Goal: Understand process/instructions: Learn how to perform a task or action

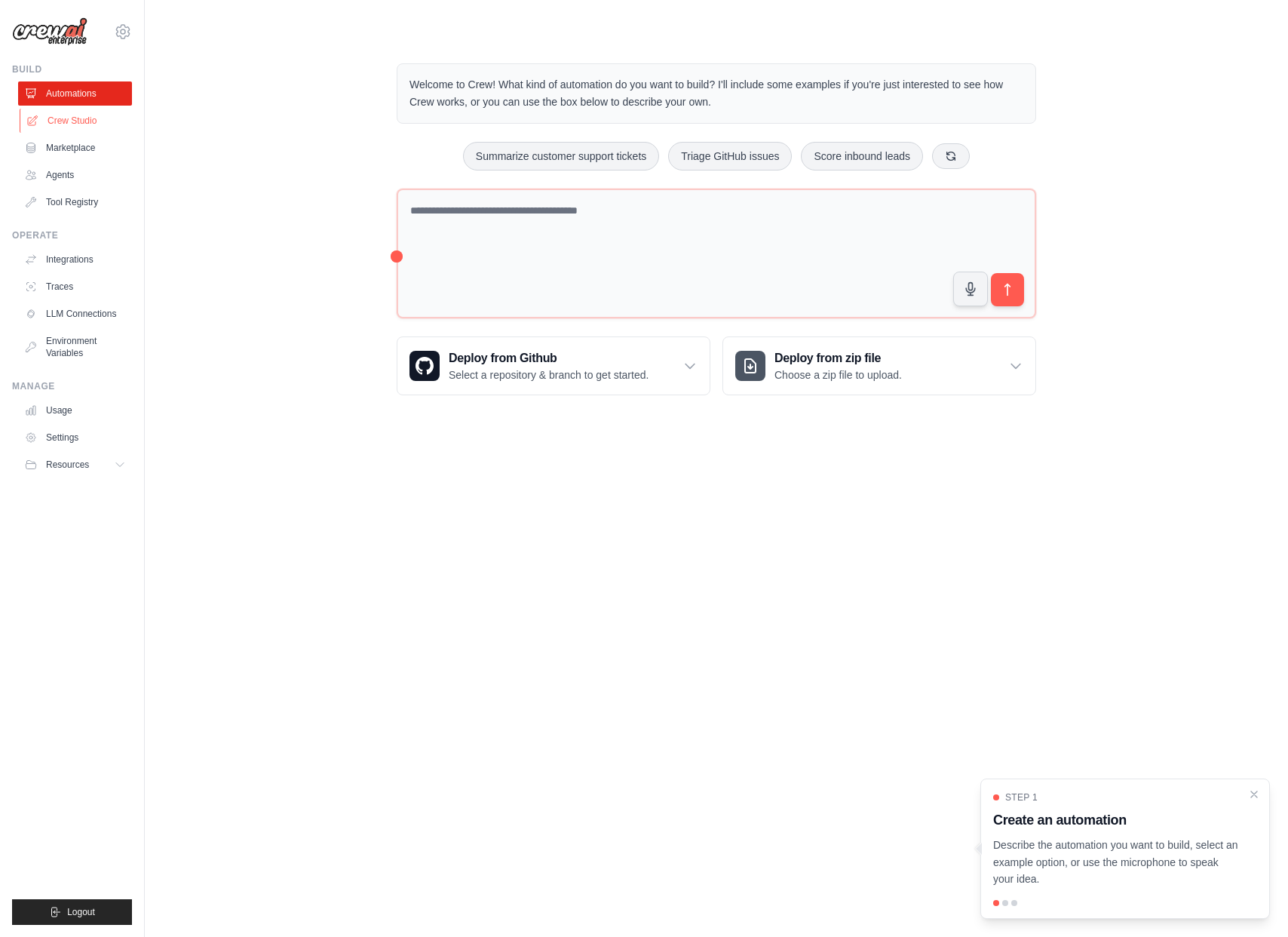
click at [89, 118] on link "Crew Studio" at bounding box center [76, 121] width 114 height 24
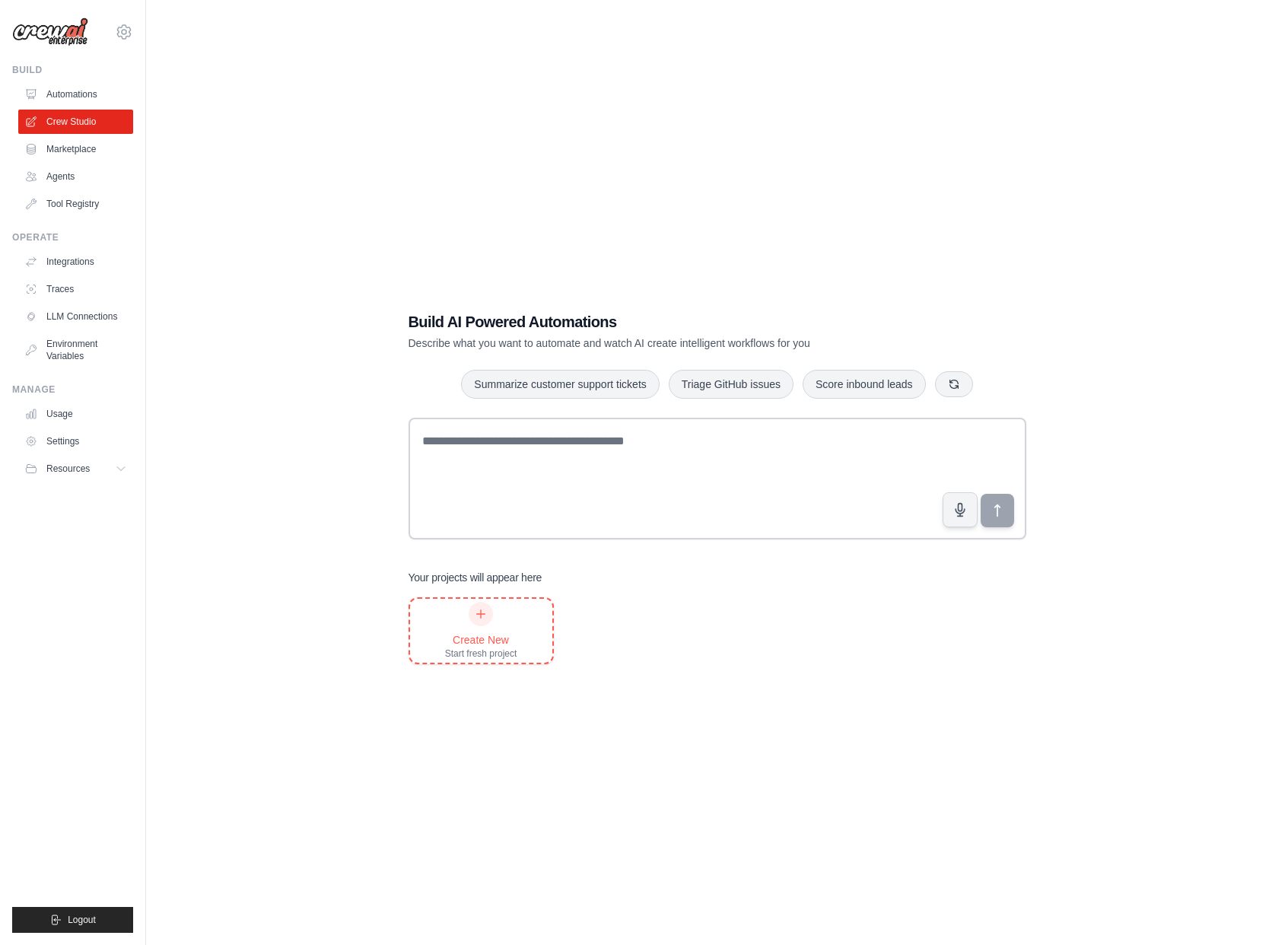
click at [480, 620] on div at bounding box center [481, 613] width 25 height 25
click at [102, 471] on button "Resources" at bounding box center [77, 469] width 115 height 25
click at [118, 32] on icon at bounding box center [123, 31] width 18 height 18
click at [88, 90] on link "Automations" at bounding box center [77, 94] width 115 height 25
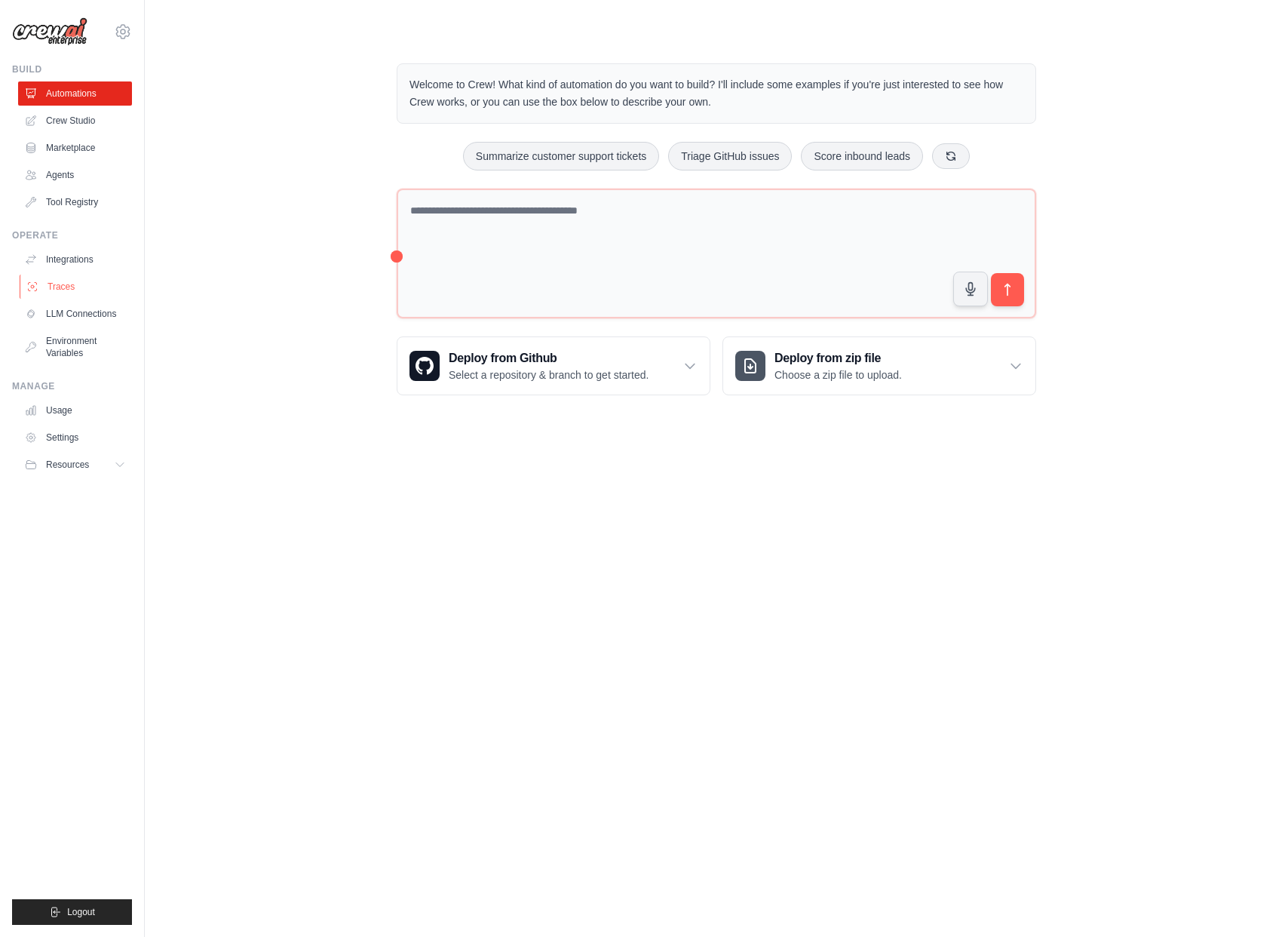
click at [62, 274] on link "Traces" at bounding box center [76, 286] width 114 height 24
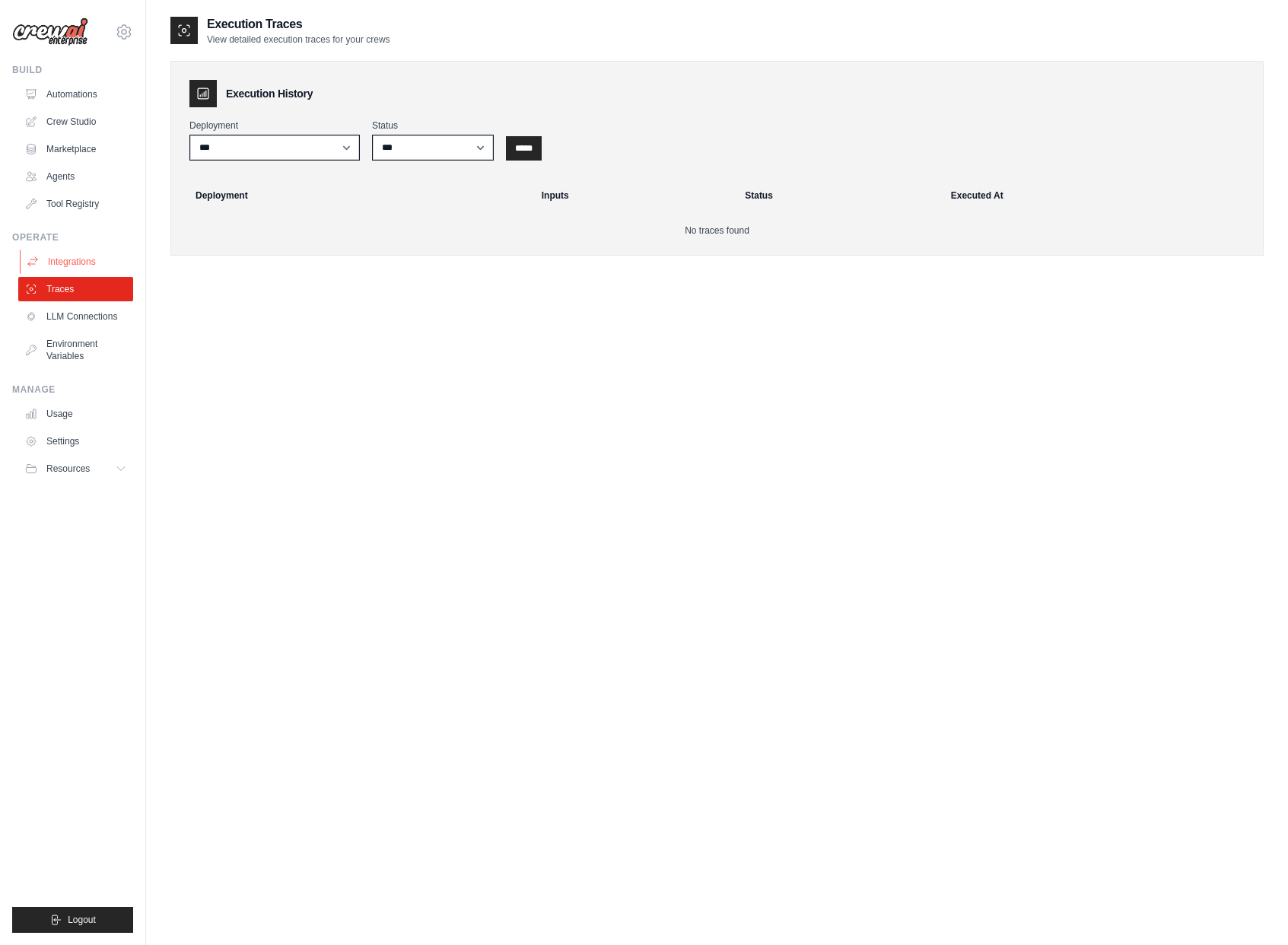
click at [69, 261] on link "Integrations" at bounding box center [77, 261] width 115 height 25
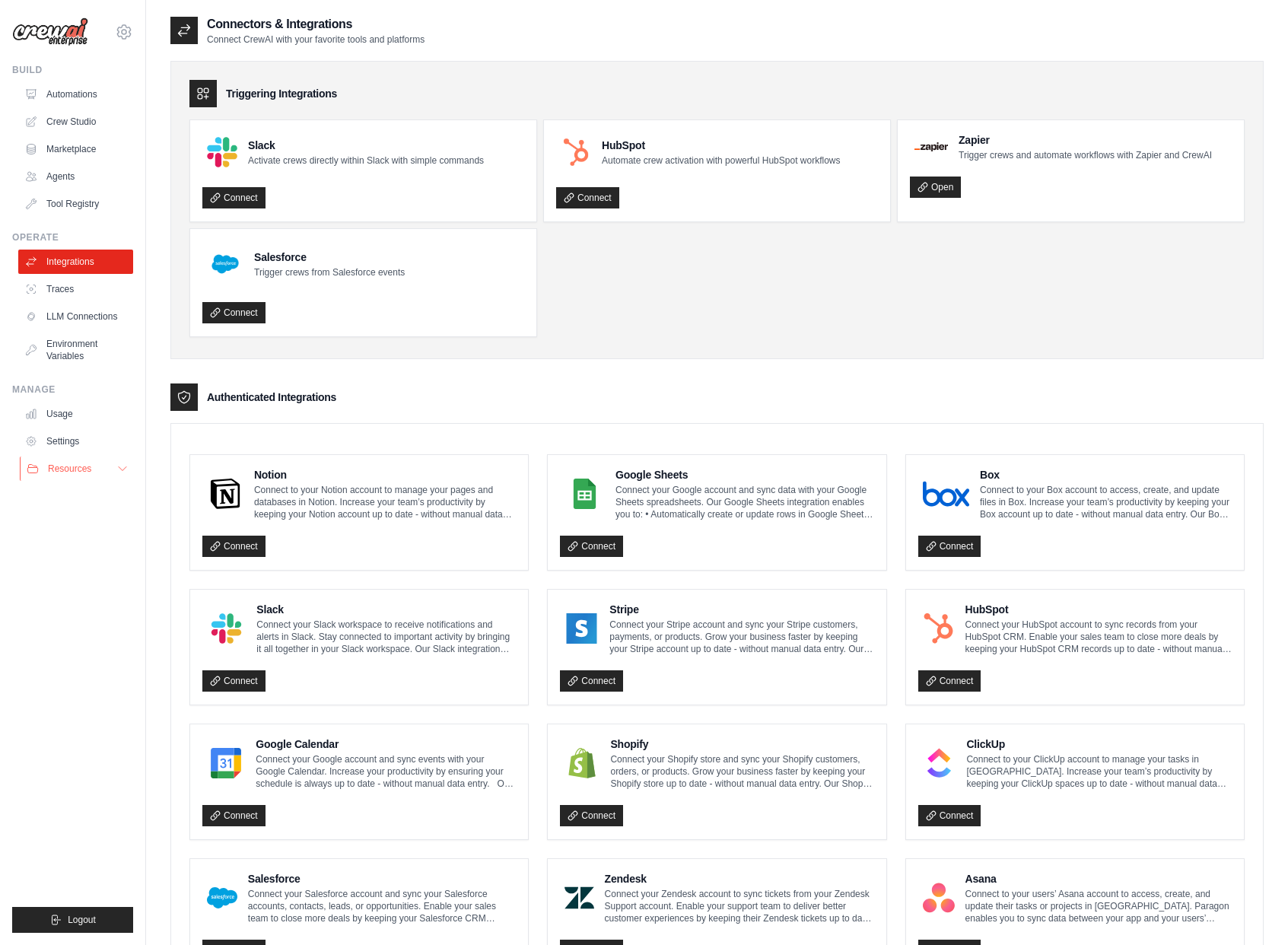
click at [104, 474] on button "Resources" at bounding box center [77, 469] width 115 height 25
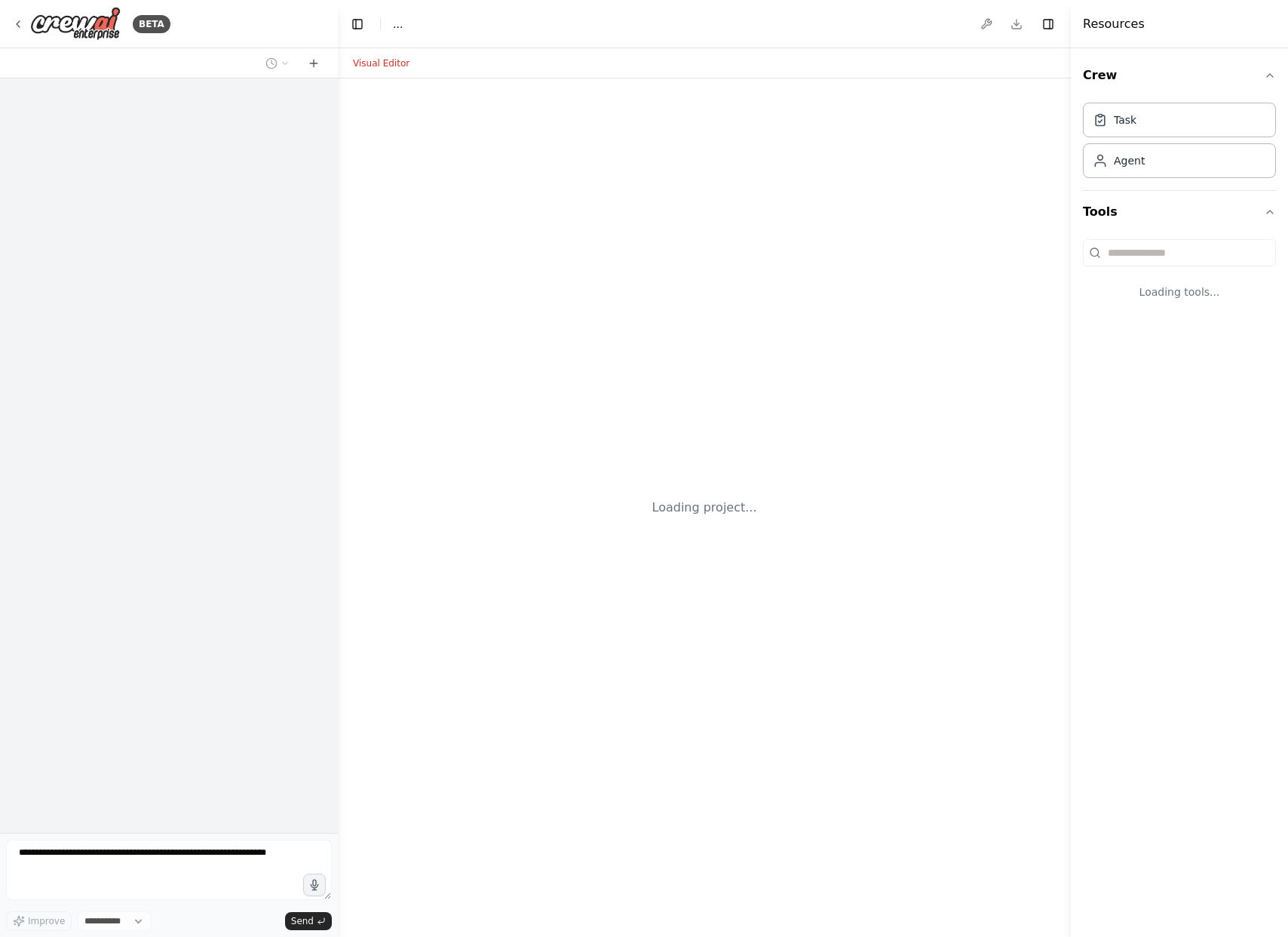
select select "****"
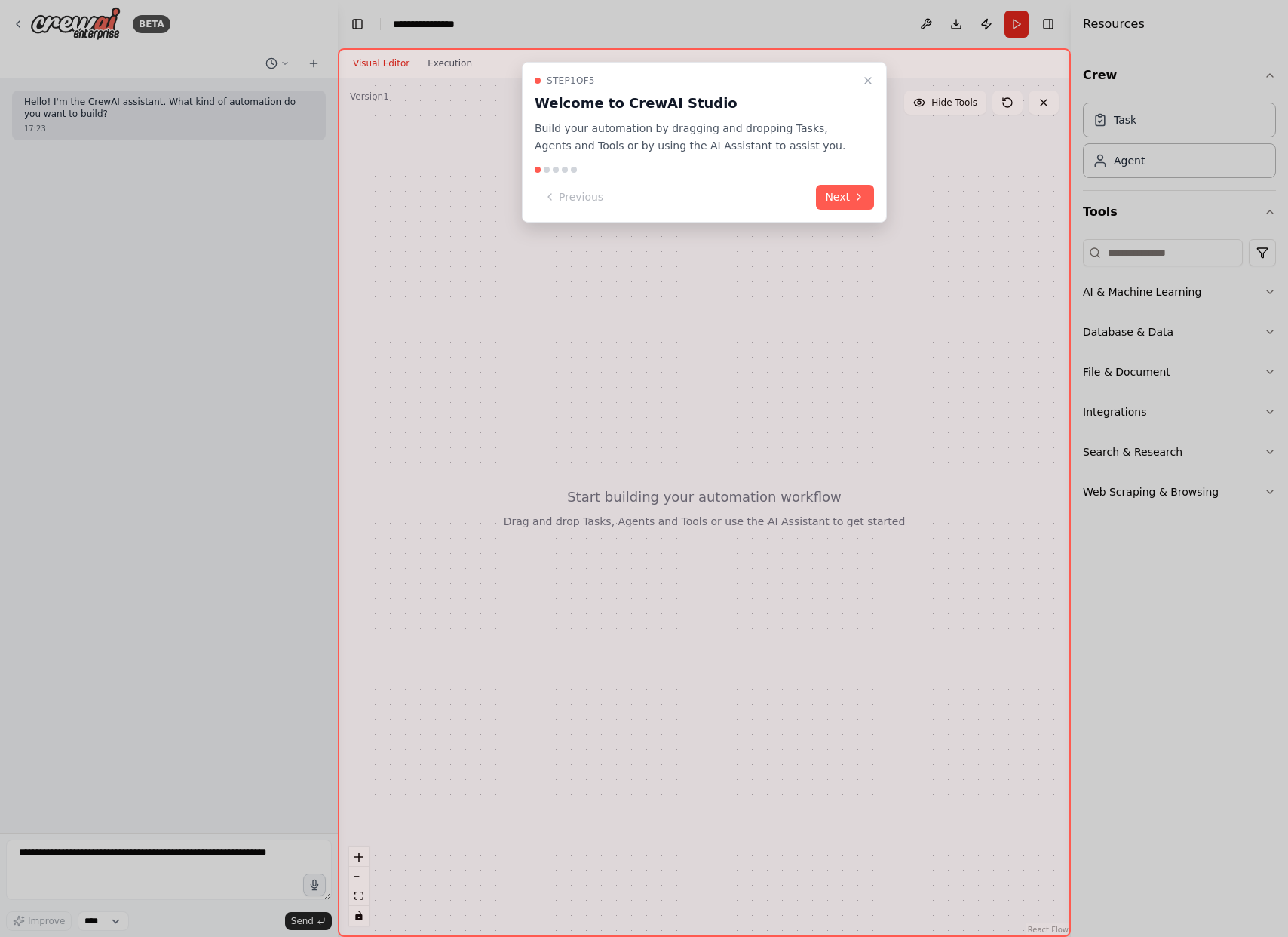
click at [859, 195] on icon at bounding box center [859, 197] width 12 height 12
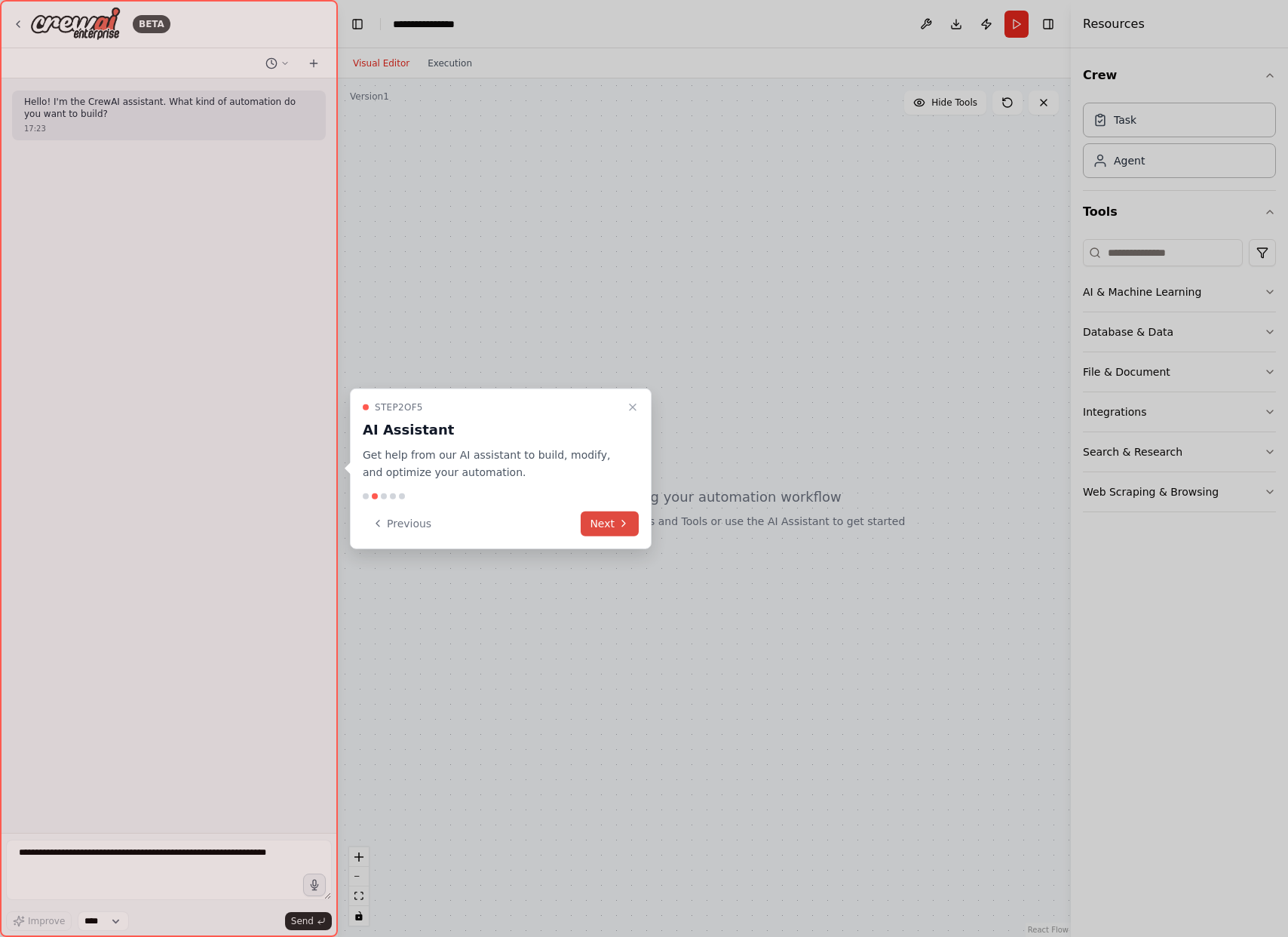
click at [628, 527] on icon at bounding box center [623, 523] width 12 height 12
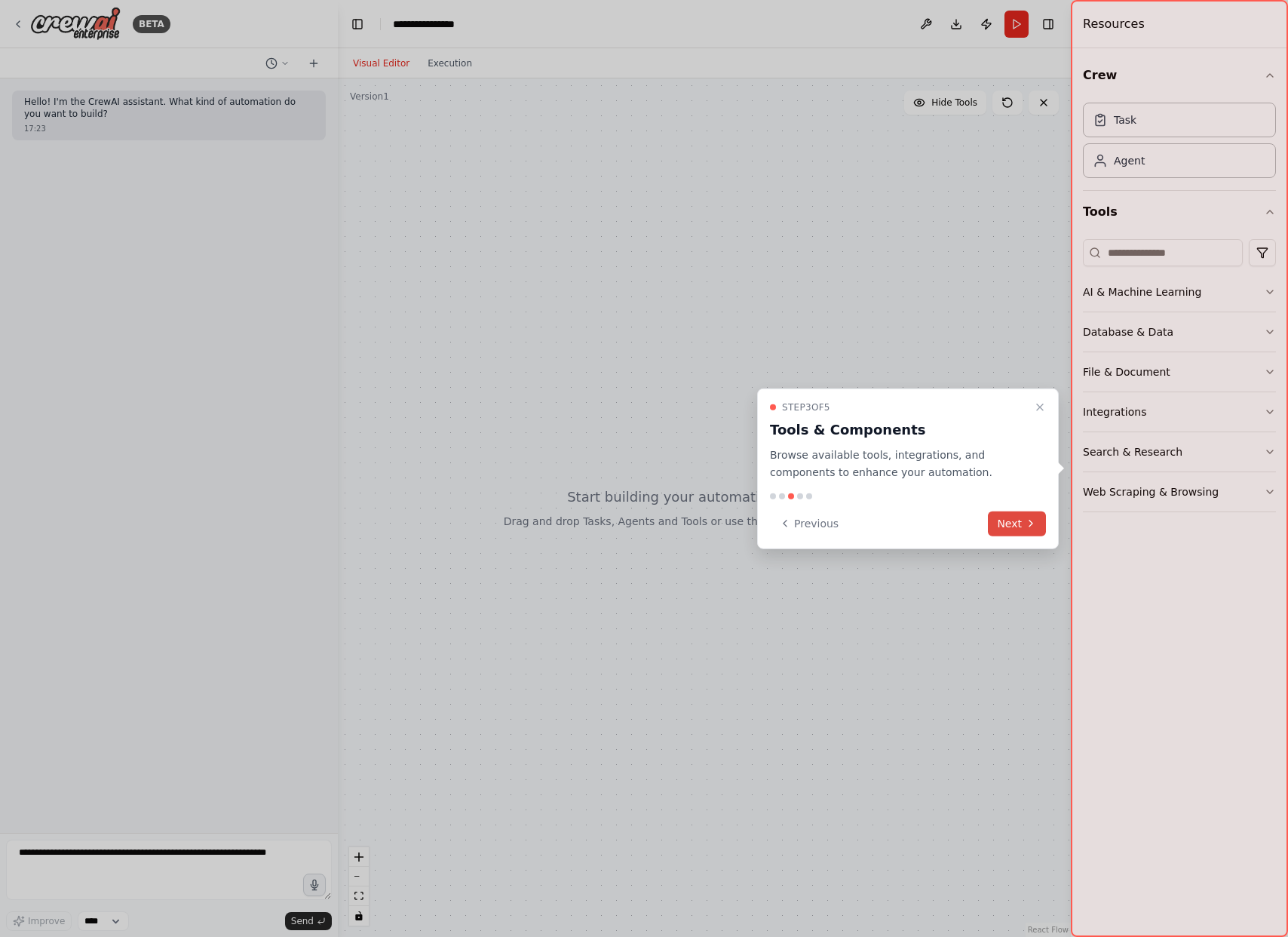
click at [1027, 527] on icon at bounding box center [1031, 523] width 12 height 12
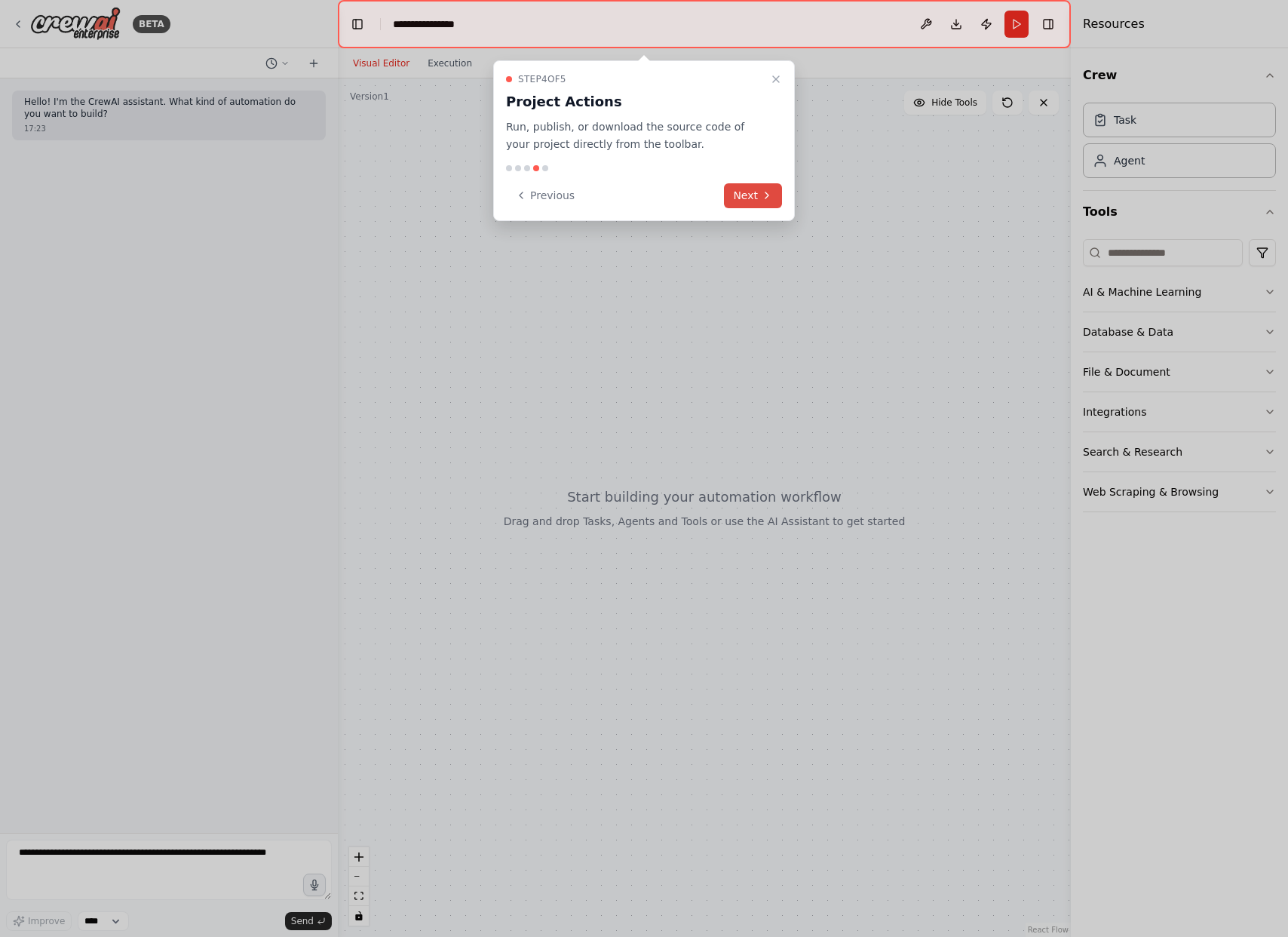
click at [766, 204] on button "Next" at bounding box center [752, 196] width 58 height 25
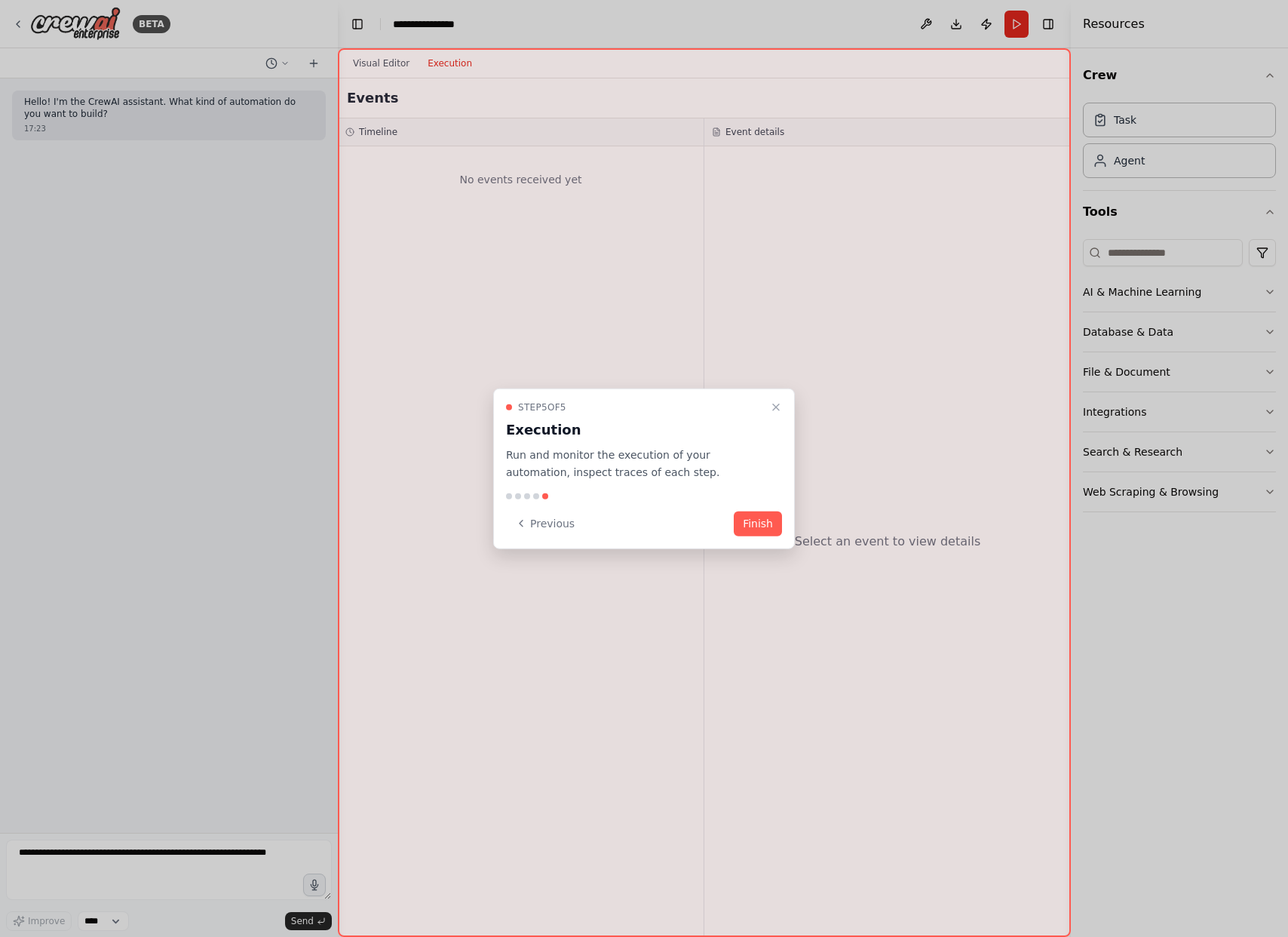
click at [766, 520] on button "Finish" at bounding box center [757, 523] width 48 height 25
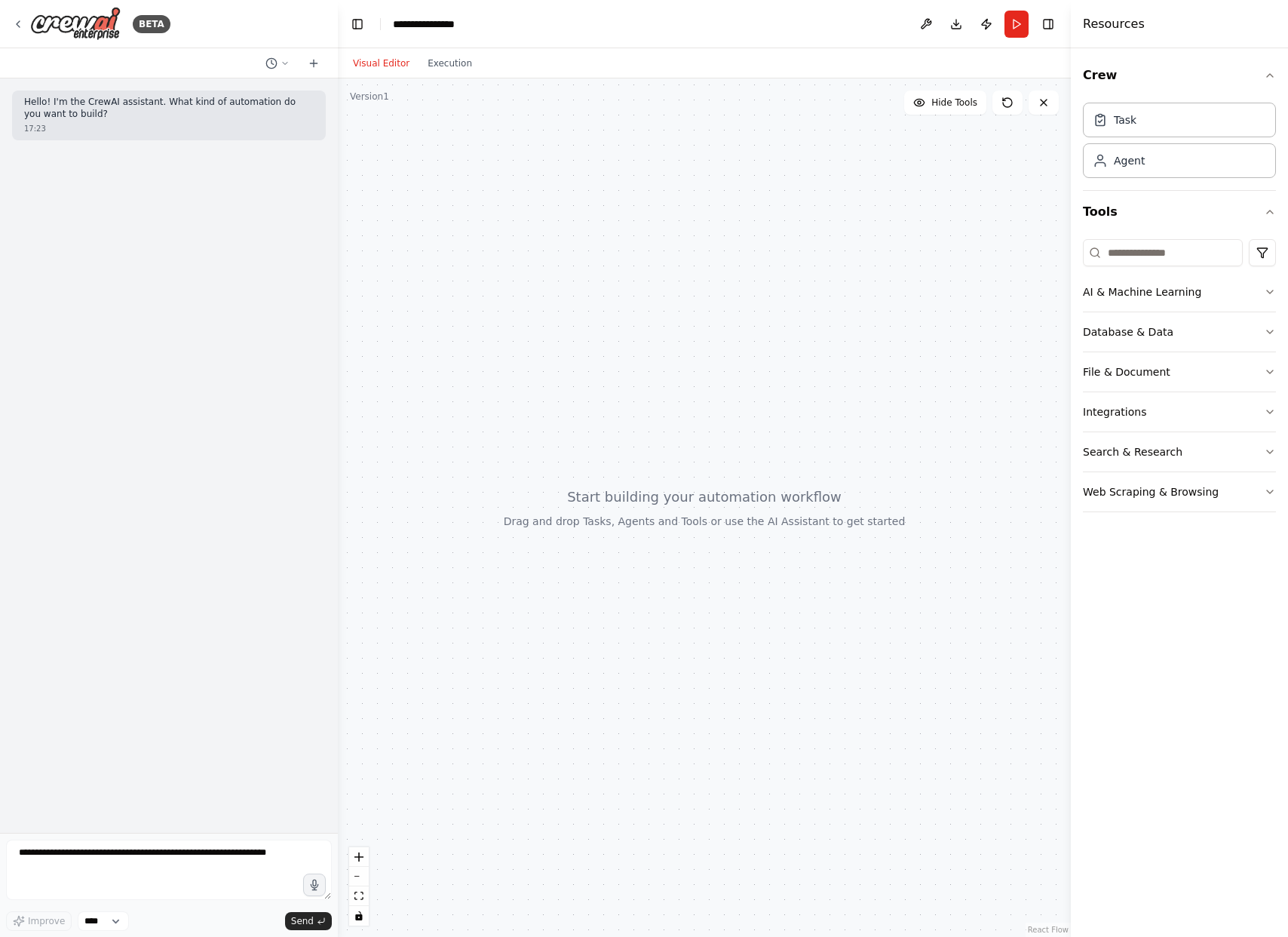
drag, startPoint x: 795, startPoint y: 431, endPoint x: 773, endPoint y: 432, distance: 22.0
click at [773, 432] on div at bounding box center [704, 508] width 733 height 859
drag, startPoint x: 773, startPoint y: 432, endPoint x: 788, endPoint y: 405, distance: 30.9
click at [788, 405] on div at bounding box center [704, 508] width 733 height 859
click at [1201, 121] on div "Task" at bounding box center [1179, 119] width 193 height 35
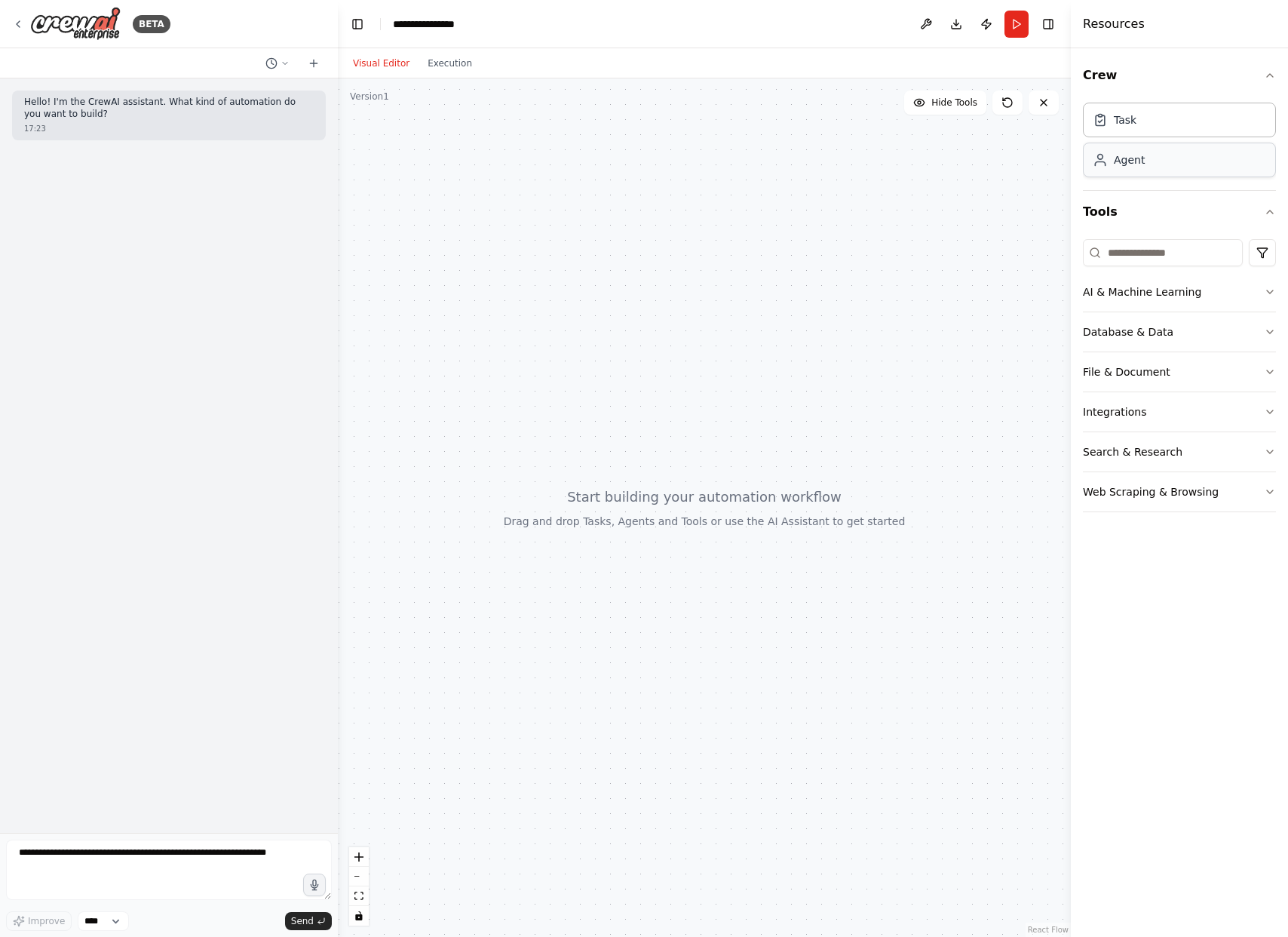
click at [1187, 151] on div "Agent" at bounding box center [1179, 159] width 193 height 35
click at [1168, 292] on button "AI & Machine Learning" at bounding box center [1179, 292] width 193 height 39
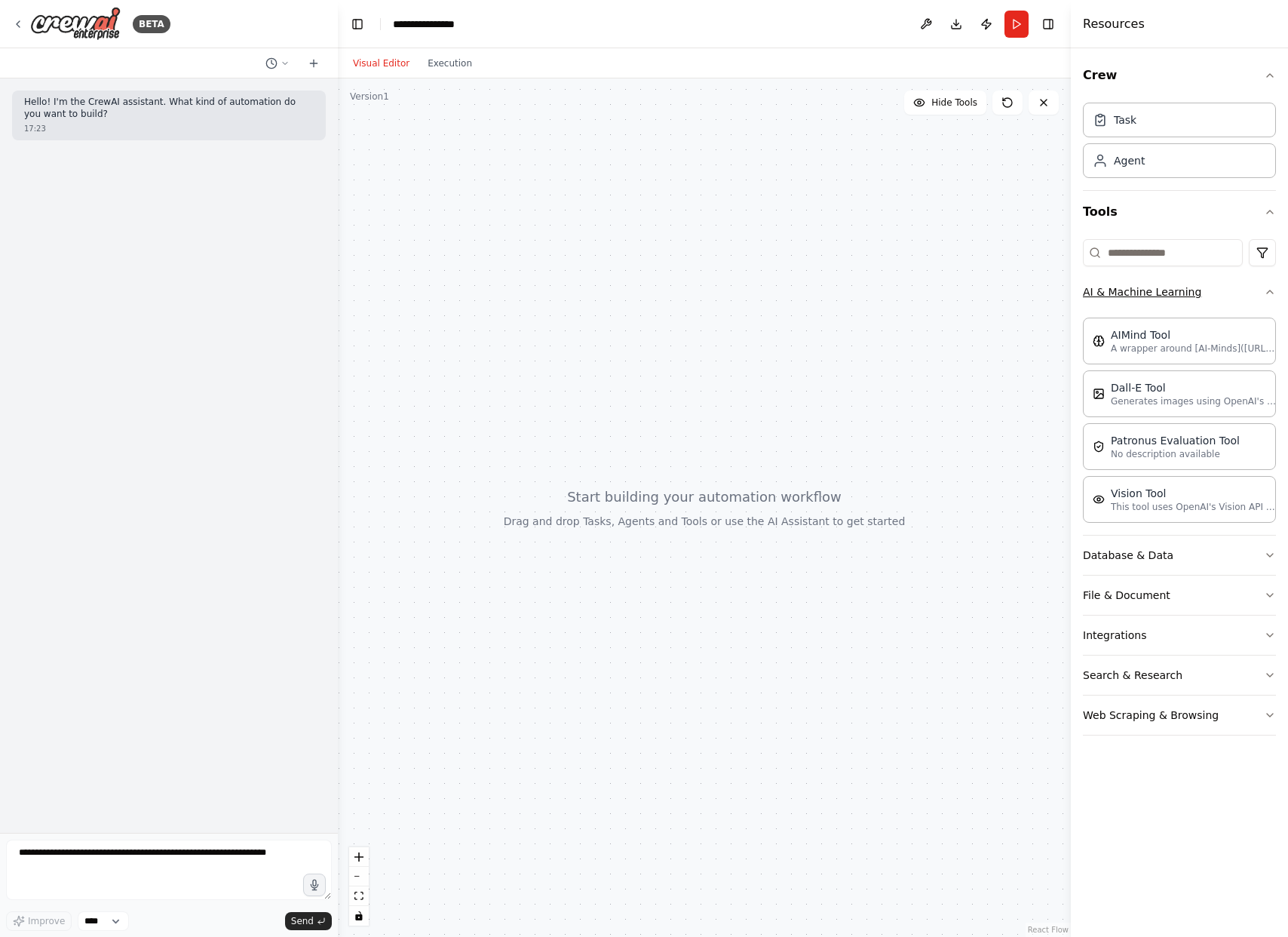
click at [1168, 292] on button "AI & Machine Learning" at bounding box center [1179, 292] width 193 height 39
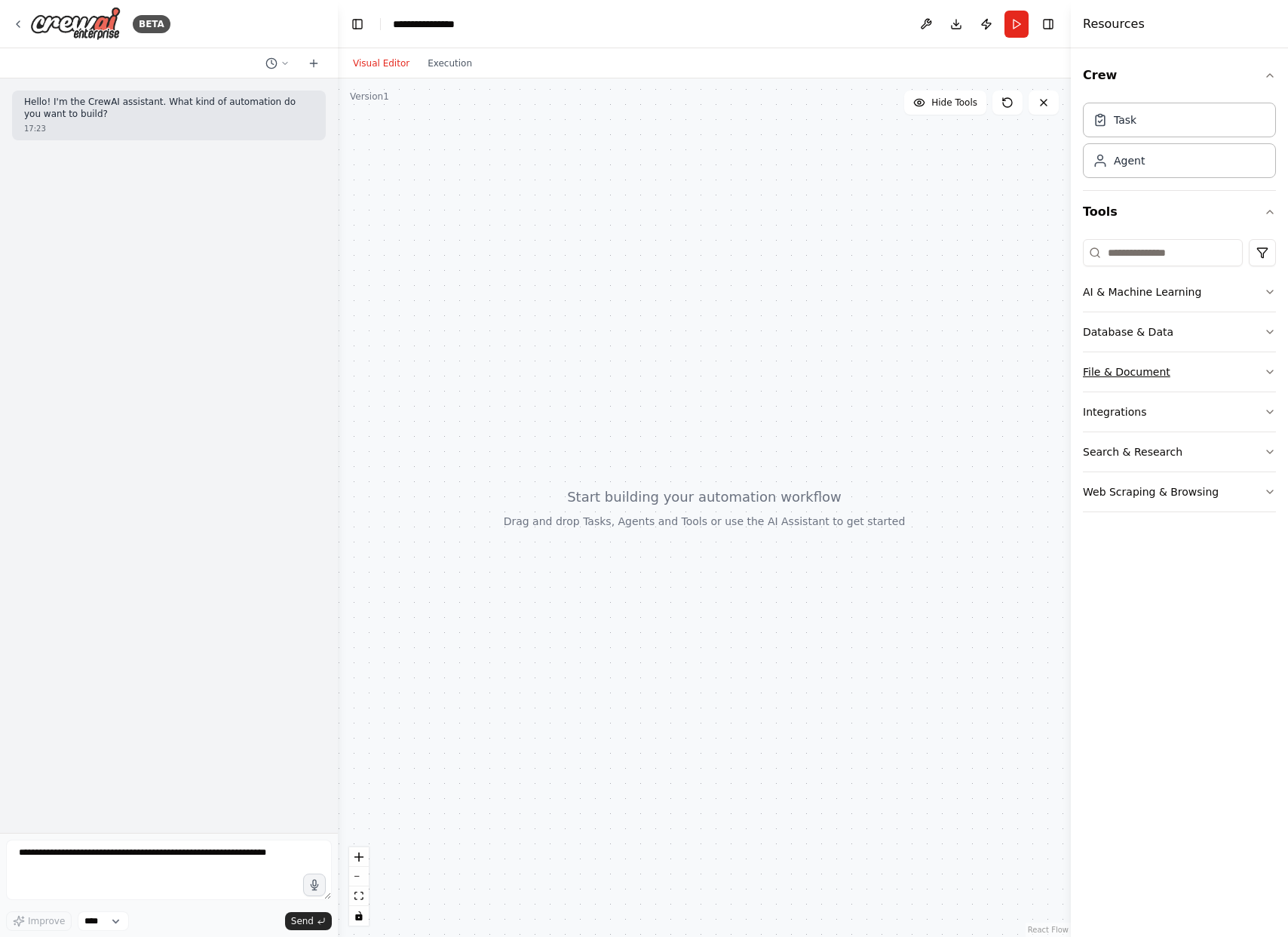
click at [1178, 371] on button "File & Document" at bounding box center [1179, 372] width 193 height 39
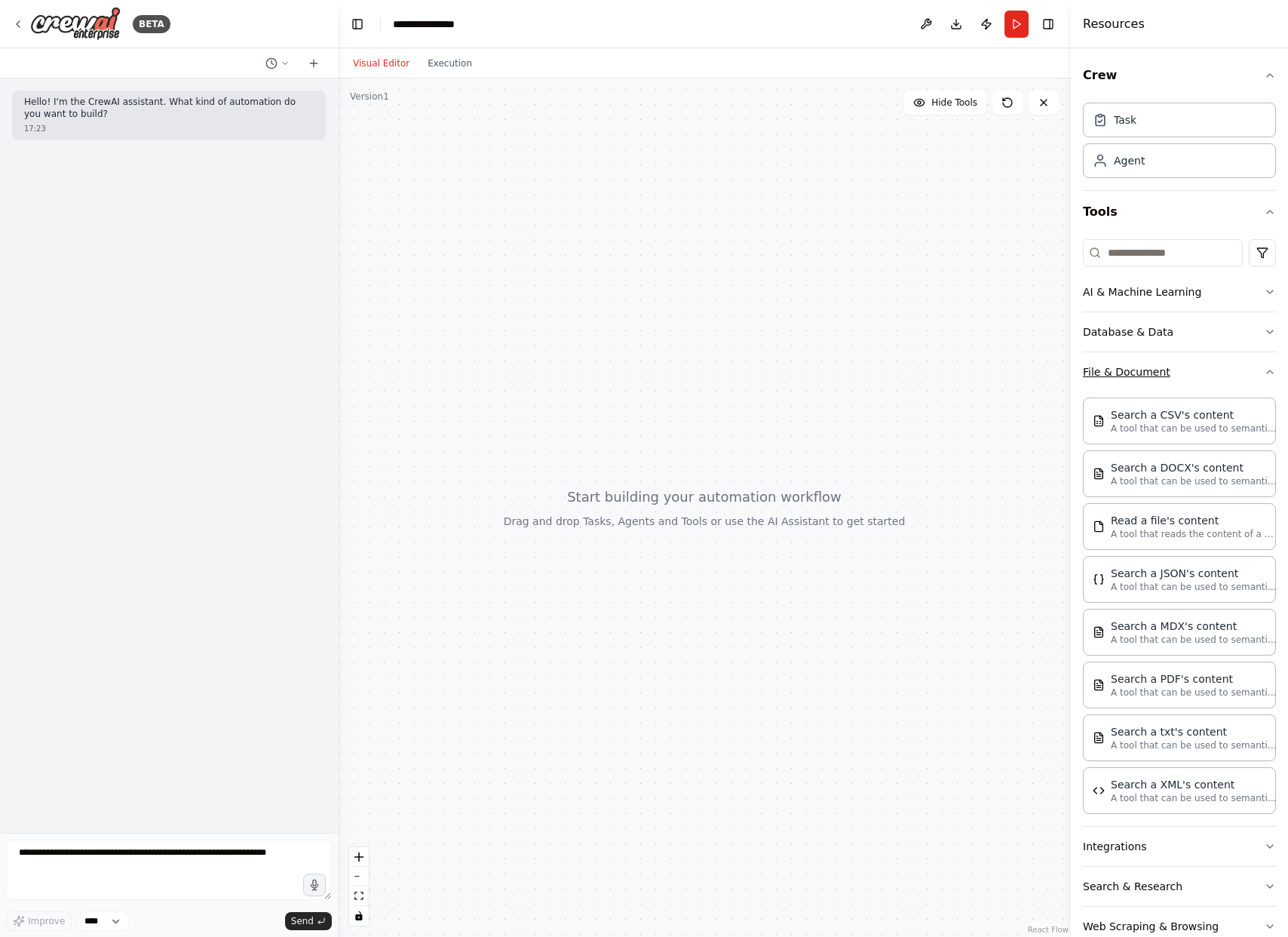
click at [1178, 371] on button "File & Document" at bounding box center [1179, 372] width 193 height 39
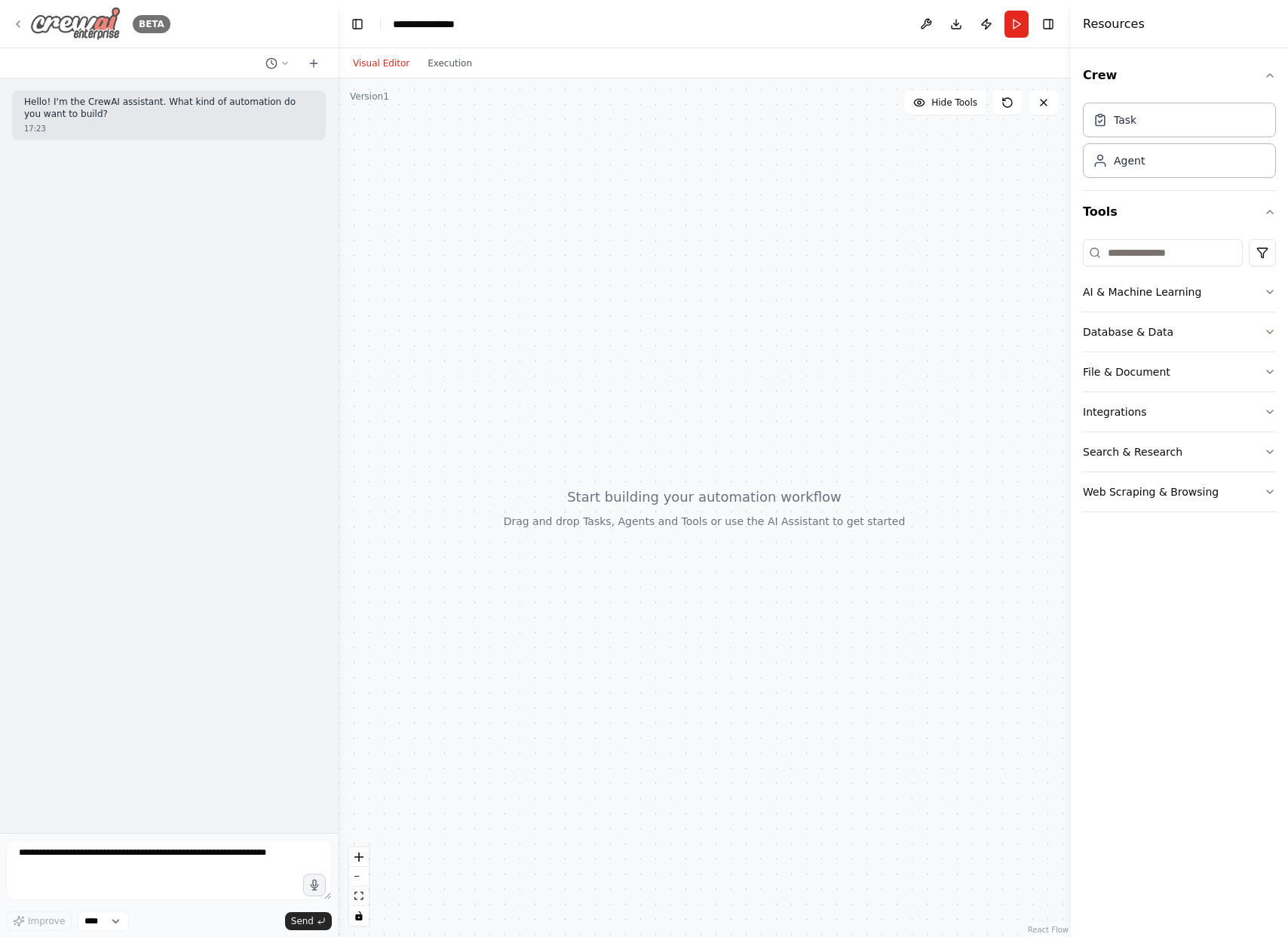
click at [14, 21] on icon at bounding box center [18, 24] width 12 height 12
